Goal: Information Seeking & Learning: Check status

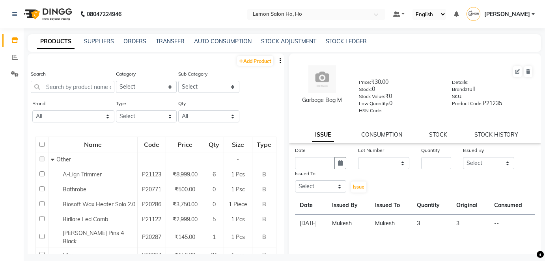
select select
click at [14, 57] on icon at bounding box center [15, 57] width 6 height 6
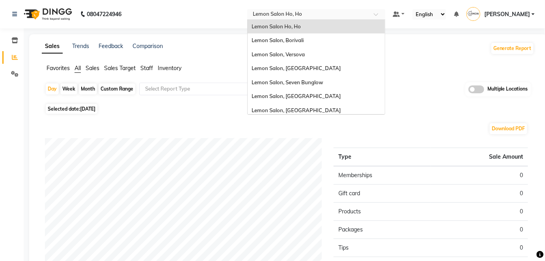
click at [383, 14] on span at bounding box center [379, 17] width 10 height 8
click at [314, 83] on span "Lemon Salon, Seven Bunglow" at bounding box center [286, 82] width 71 height 6
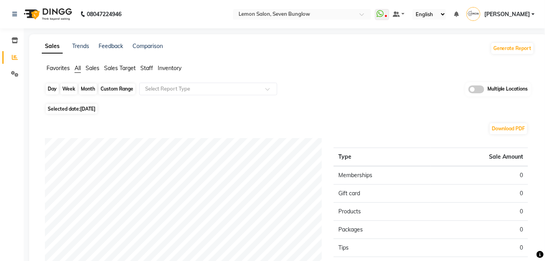
click at [50, 89] on div "Day" at bounding box center [52, 89] width 13 height 11
select select "9"
select select "2025"
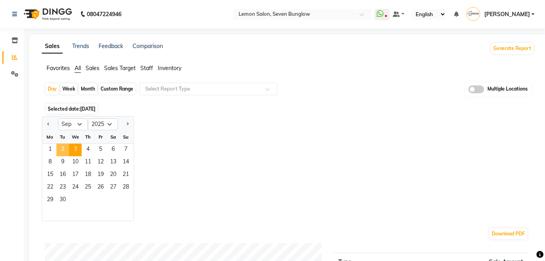
click at [61, 146] on span "2" at bounding box center [62, 150] width 13 height 13
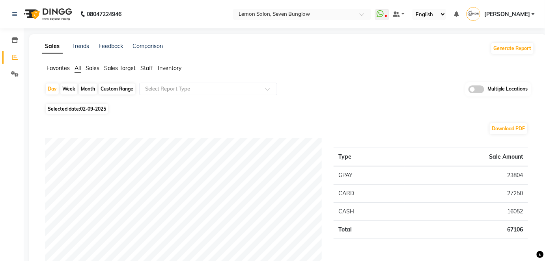
click at [87, 86] on div "Month" at bounding box center [88, 89] width 18 height 11
select select "9"
select select "2025"
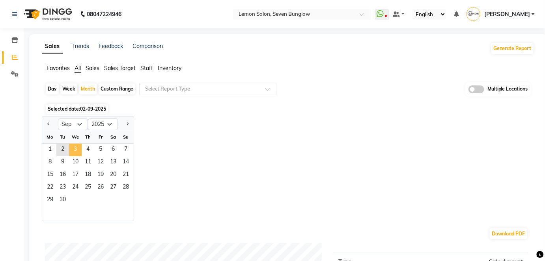
click at [76, 148] on span "3" at bounding box center [75, 150] width 13 height 13
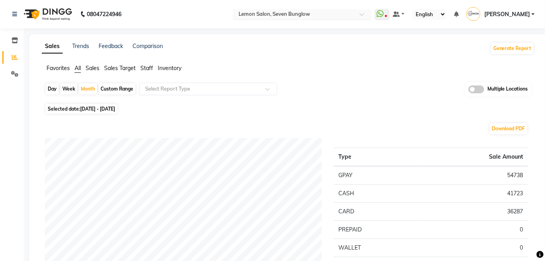
click at [369, 15] on span at bounding box center [364, 17] width 10 height 8
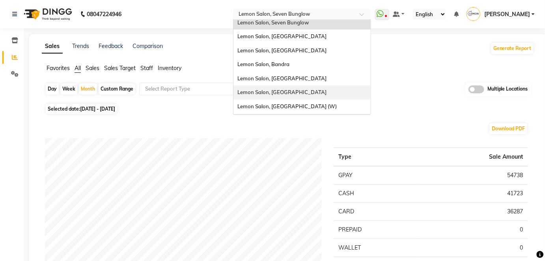
scroll to position [73, 0]
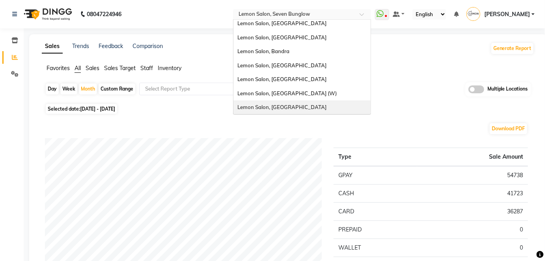
click at [283, 105] on span "Lemon Salon, [GEOGRAPHIC_DATA]" at bounding box center [281, 107] width 89 height 6
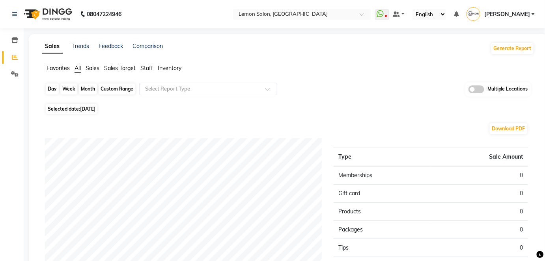
click at [55, 87] on div "Day" at bounding box center [52, 89] width 13 height 11
select select "9"
select select "2025"
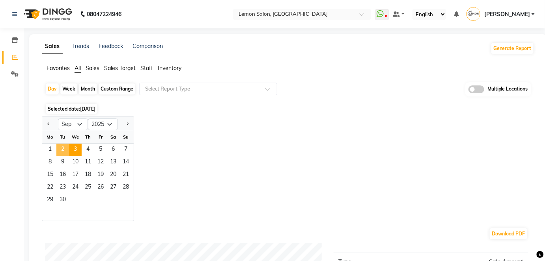
click at [60, 147] on span "2" at bounding box center [62, 150] width 13 height 13
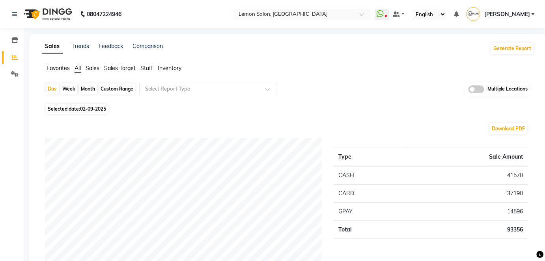
click at [86, 89] on div "Month" at bounding box center [88, 89] width 18 height 11
select select "9"
select select "2025"
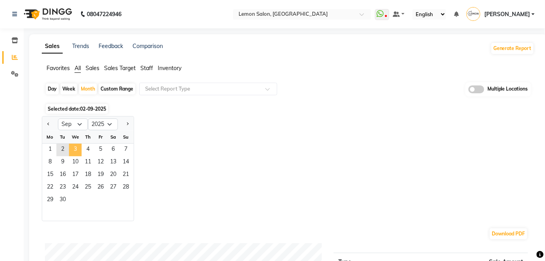
click at [73, 148] on span "3" at bounding box center [75, 150] width 13 height 13
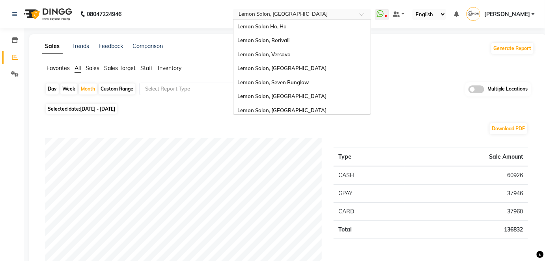
click at [369, 13] on span at bounding box center [364, 17] width 10 height 8
click at [306, 27] on div "Lemon Salon Ho, Ho" at bounding box center [301, 27] width 137 height 14
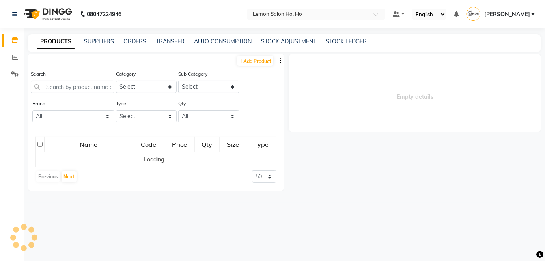
select select
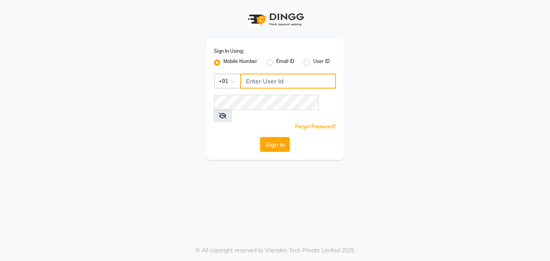
click at [253, 80] on input "Username" at bounding box center [288, 81] width 96 height 15
type input "8090876336"
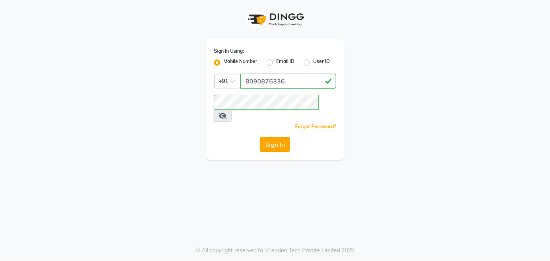
click at [278, 137] on button "Sign In" at bounding box center [275, 144] width 30 height 15
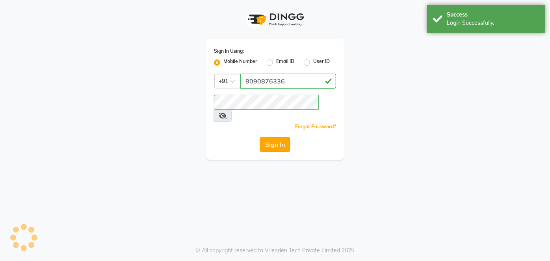
select select
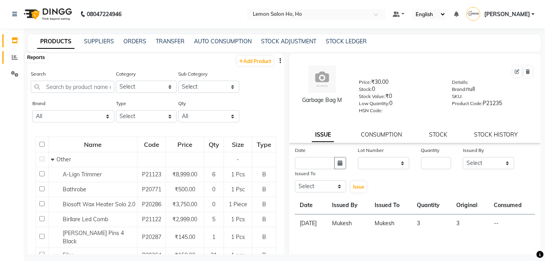
click at [13, 58] on icon at bounding box center [15, 57] width 6 height 6
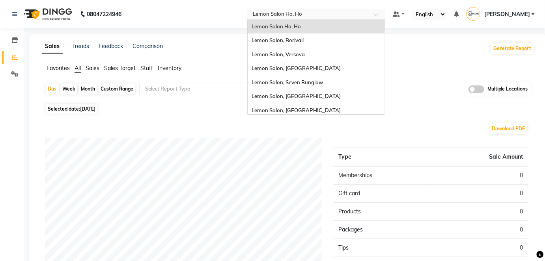
click at [383, 13] on span at bounding box center [379, 17] width 10 height 8
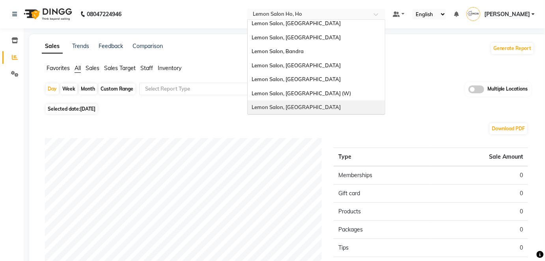
click at [285, 108] on span "Lemon Salon, [GEOGRAPHIC_DATA]" at bounding box center [295, 107] width 89 height 6
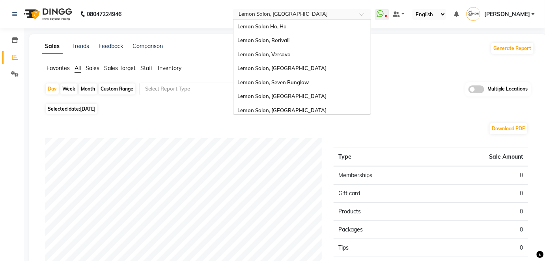
click at [371, 12] on div at bounding box center [302, 15] width 138 height 8
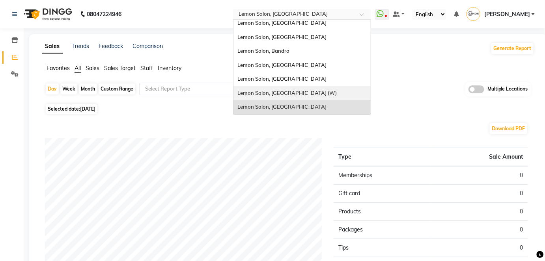
click at [288, 91] on span "Lemon Salon, [GEOGRAPHIC_DATA] (W)" at bounding box center [286, 93] width 99 height 6
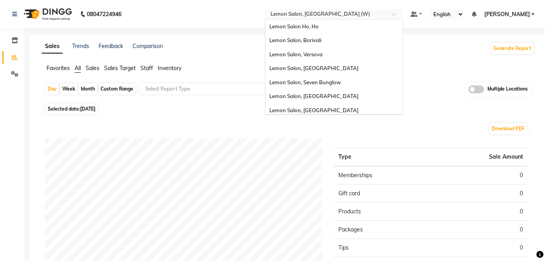
click at [403, 12] on div at bounding box center [334, 15] width 138 height 8
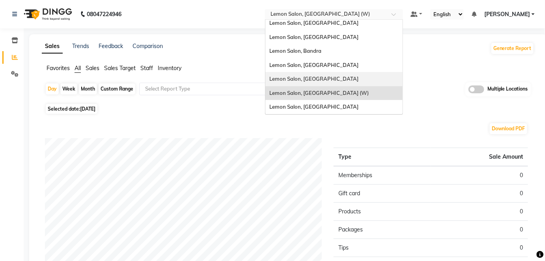
click at [319, 79] on span "Lemon Salon, [GEOGRAPHIC_DATA]" at bounding box center [313, 79] width 89 height 6
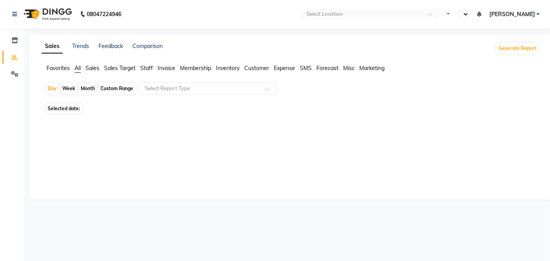
select select "en"
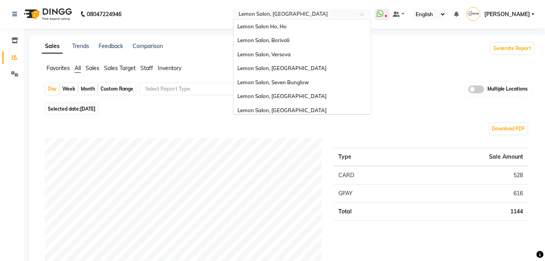
click at [369, 16] on span at bounding box center [364, 17] width 10 height 8
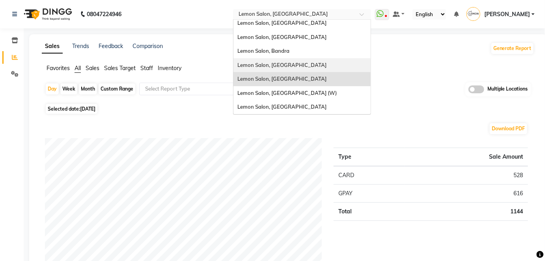
click at [296, 64] on span "Lemon Salon, [GEOGRAPHIC_DATA]" at bounding box center [281, 65] width 89 height 6
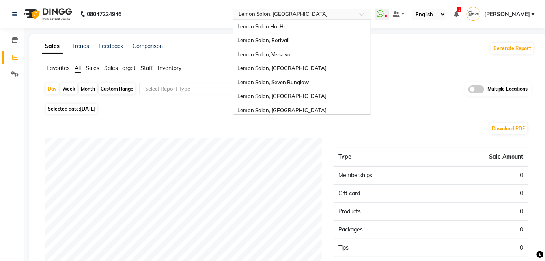
click at [369, 15] on span at bounding box center [364, 17] width 10 height 8
click at [303, 27] on div "Lemon Salon Ho, Ho" at bounding box center [301, 27] width 137 height 14
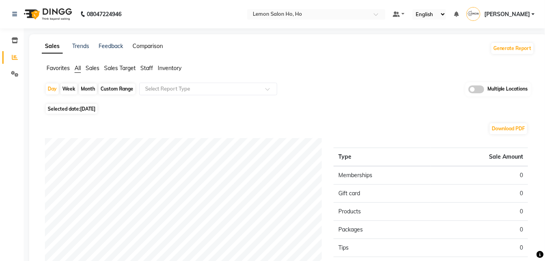
click at [152, 47] on link "Comparison" at bounding box center [147, 46] width 30 height 7
select select "single_date"
select select "single_date_dash"
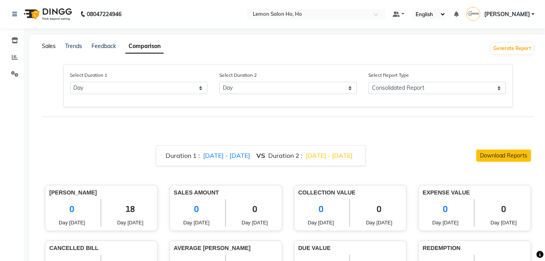
click at [46, 43] on link "Sales" at bounding box center [49, 46] width 14 height 7
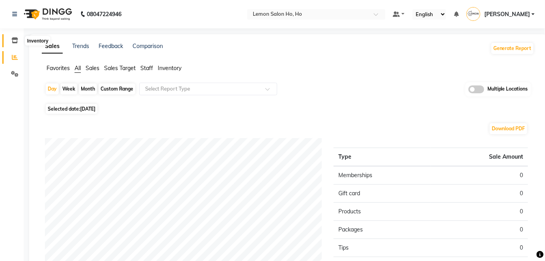
click at [14, 41] on icon at bounding box center [14, 40] width 7 height 6
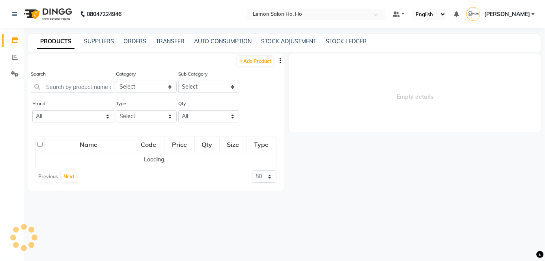
select select
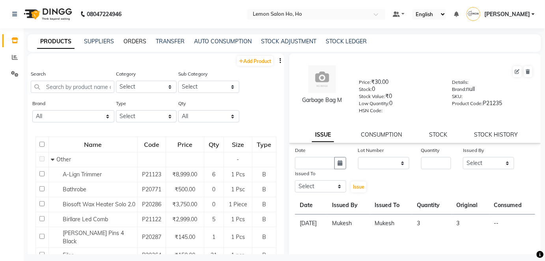
click at [136, 41] on link "ORDERS" at bounding box center [134, 41] width 23 height 7
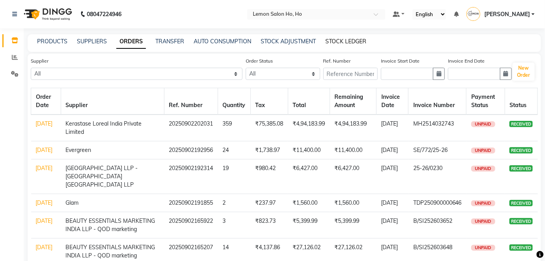
click at [339, 41] on link "STOCK LEDGER" at bounding box center [345, 41] width 41 height 7
select select "all"
